Goal: Information Seeking & Learning: Learn about a topic

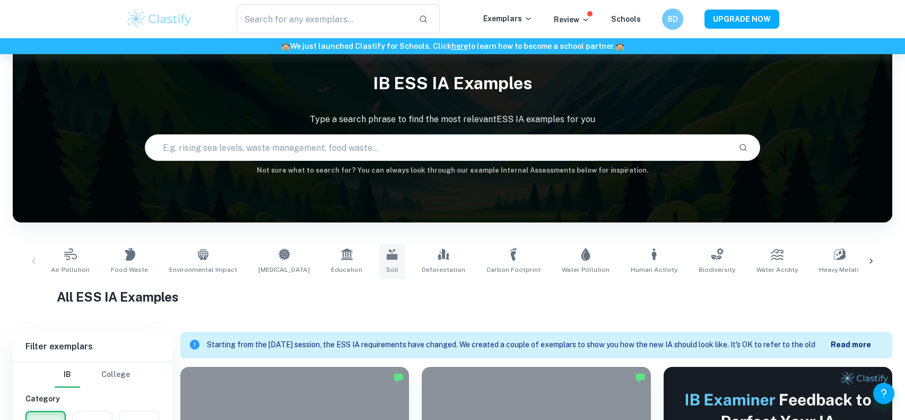
click at [379, 267] on link "Soil" at bounding box center [391, 261] width 25 height 35
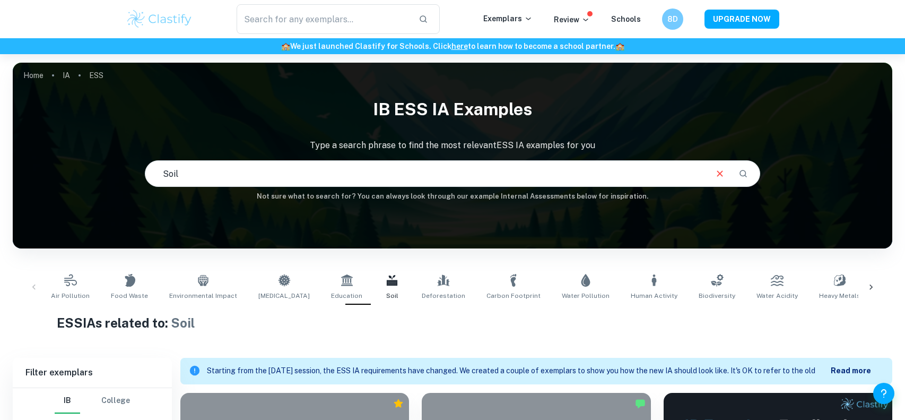
click at [389, 168] on input "Soil" at bounding box center [425, 174] width 561 height 30
type input "S"
type input "decomposition"
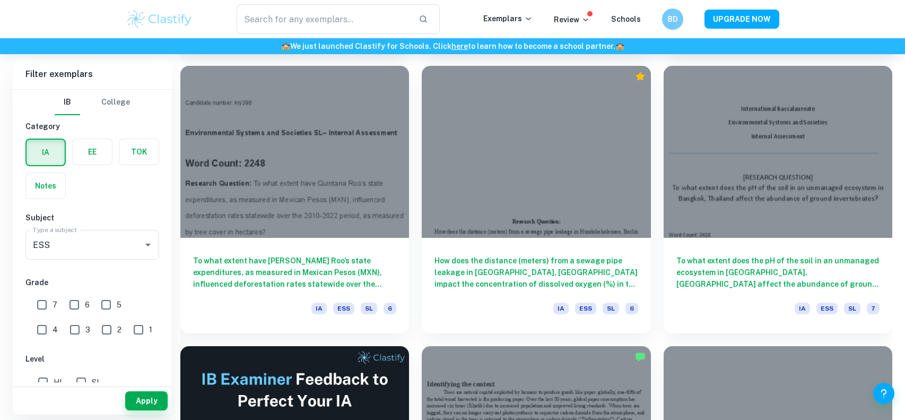
scroll to position [1727, 0]
